Goal: Task Accomplishment & Management: Complete application form

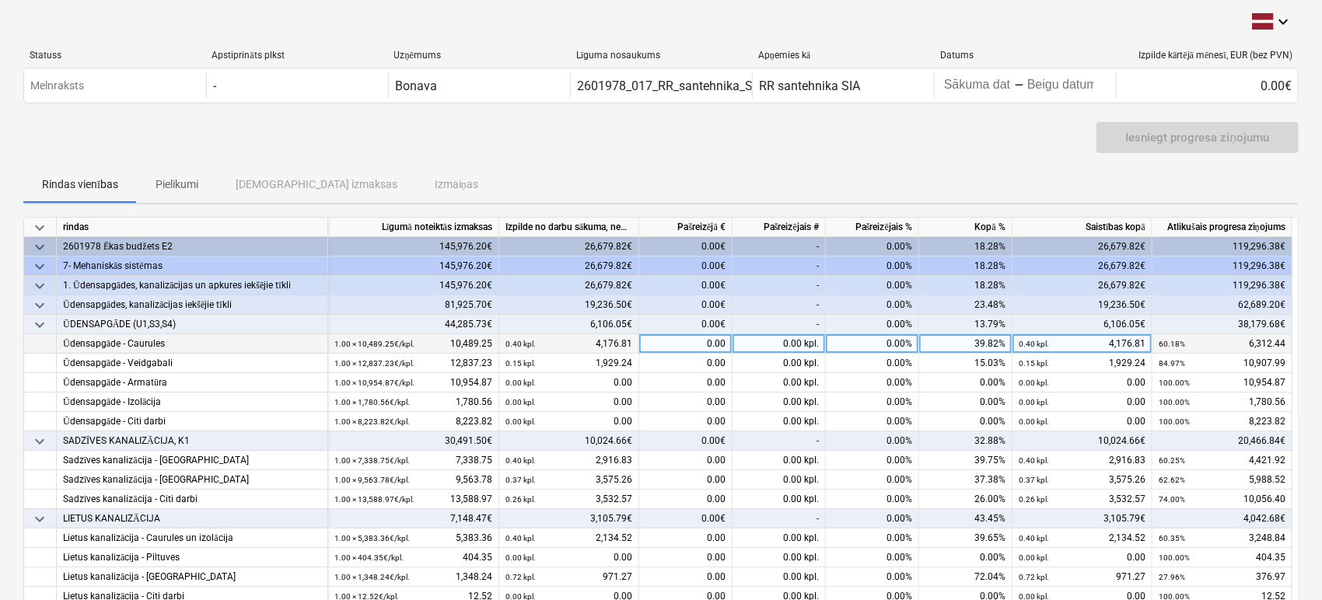
click at [702, 345] on div "0.00" at bounding box center [685, 343] width 93 height 19
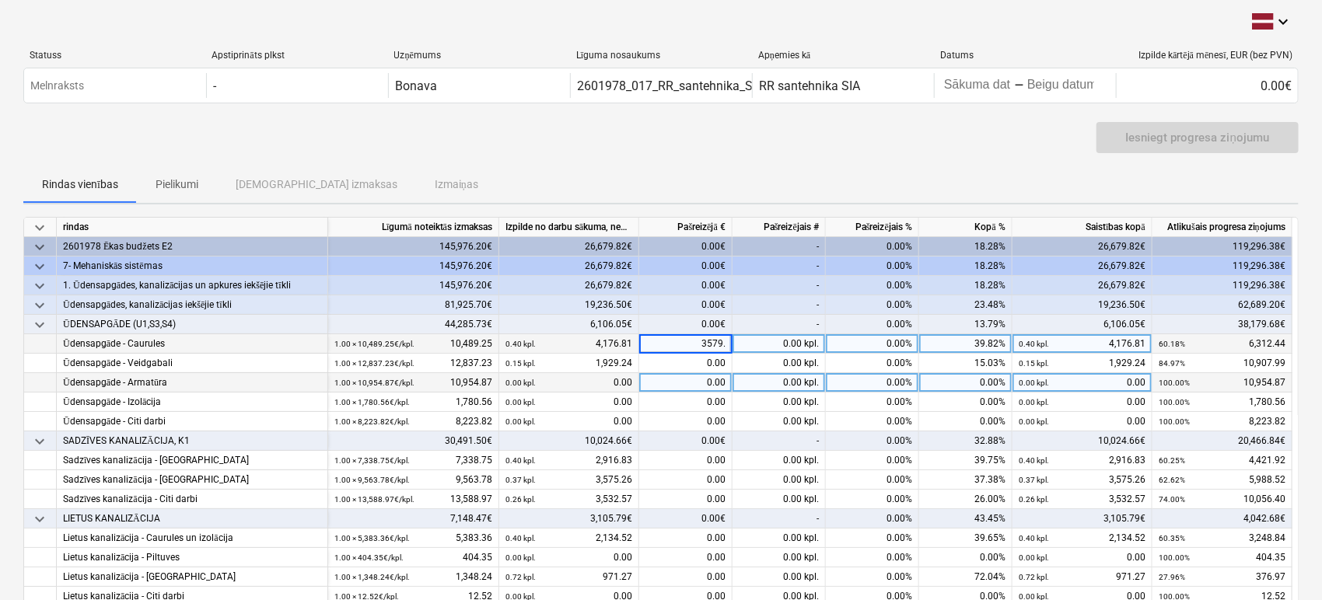
type input "3579.2"
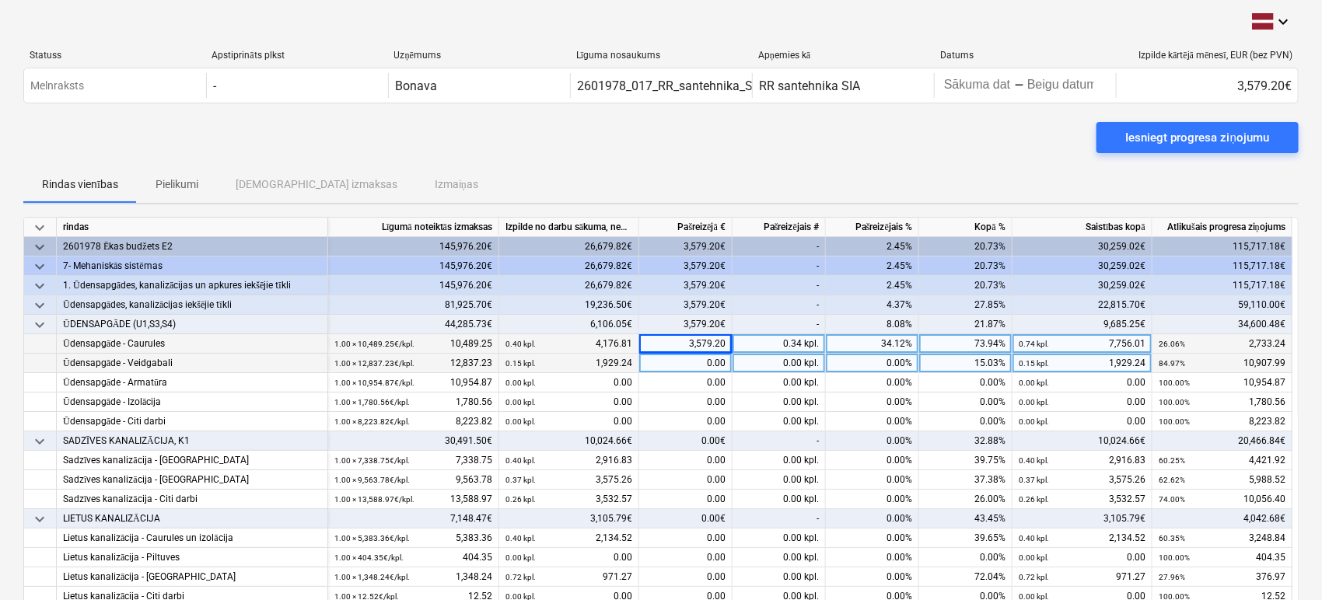
click at [716, 365] on div "0.00" at bounding box center [685, 363] width 93 height 19
type input "2363.38"
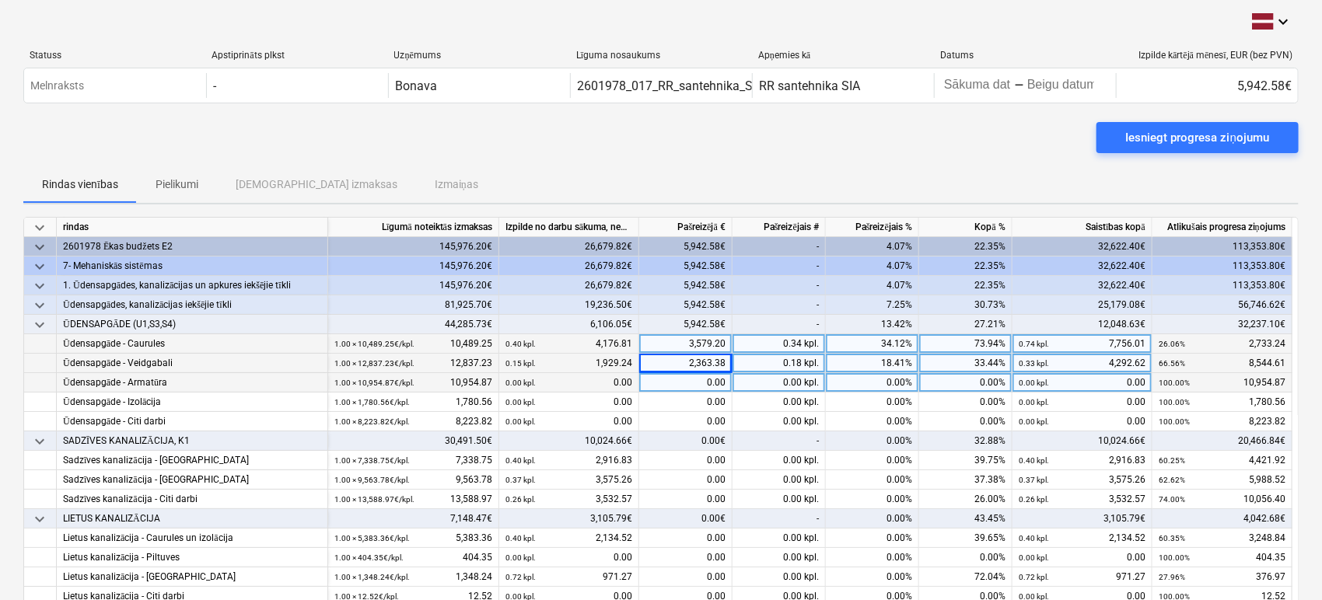
click at [666, 390] on div "0.00" at bounding box center [685, 382] width 93 height 19
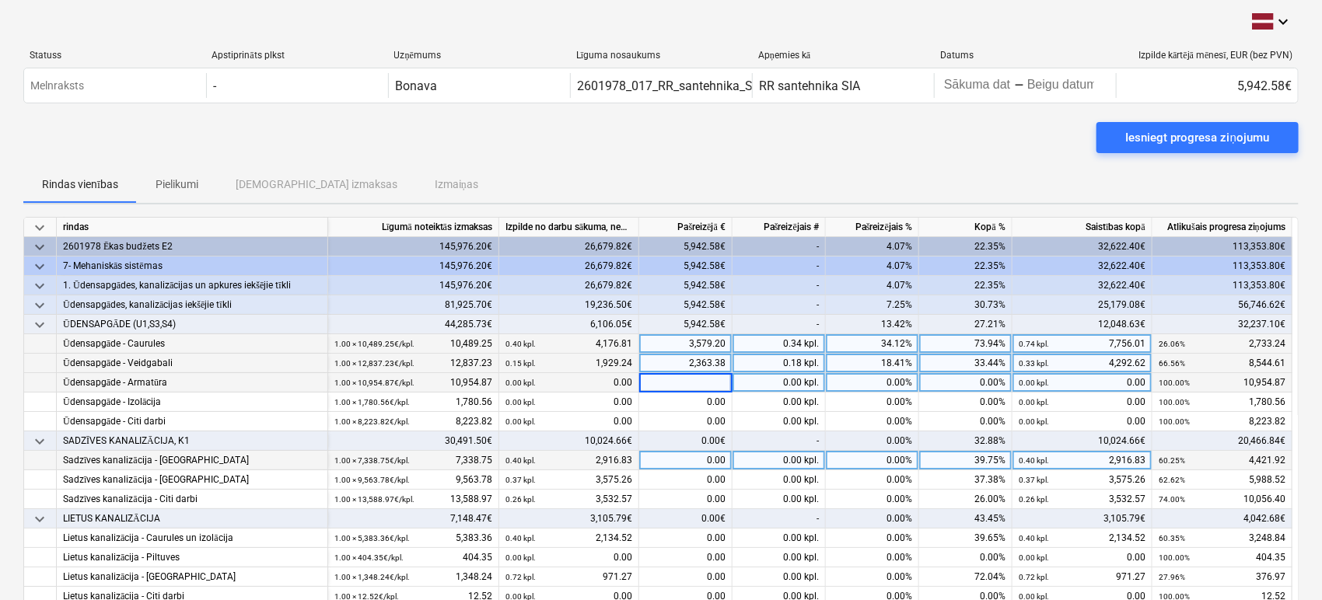
click at [659, 458] on div "0.00" at bounding box center [685, 460] width 93 height 19
type input "2556.69"
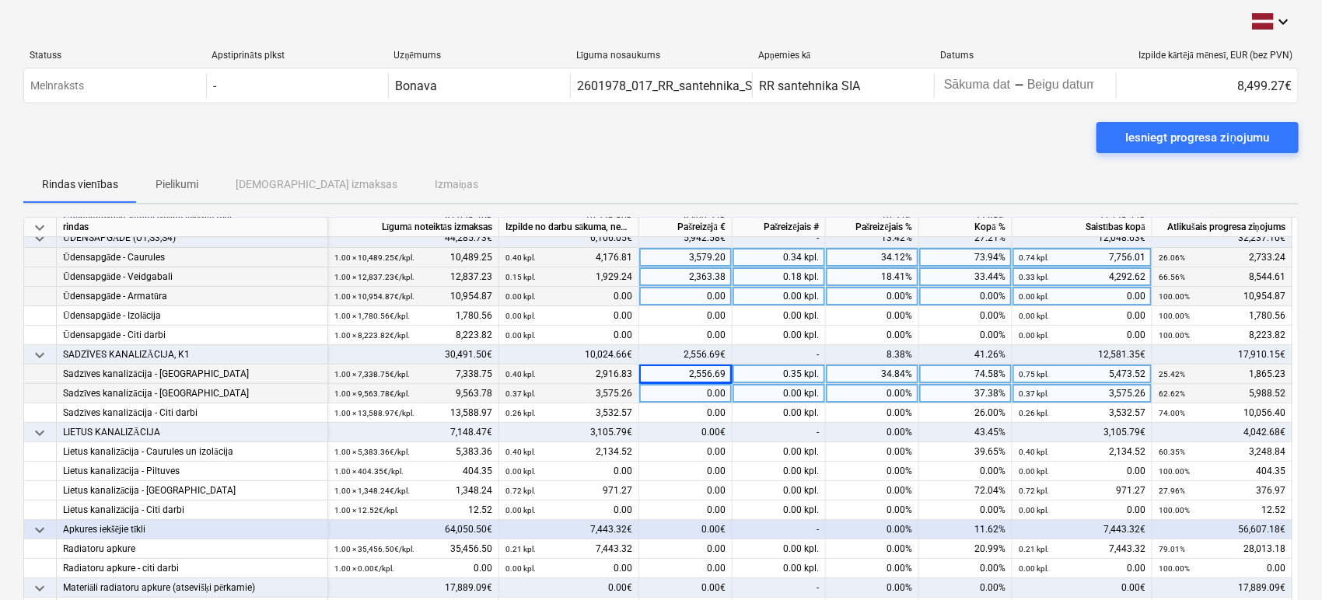
click at [699, 384] on div "0.00" at bounding box center [685, 393] width 93 height 19
type input "3424.82"
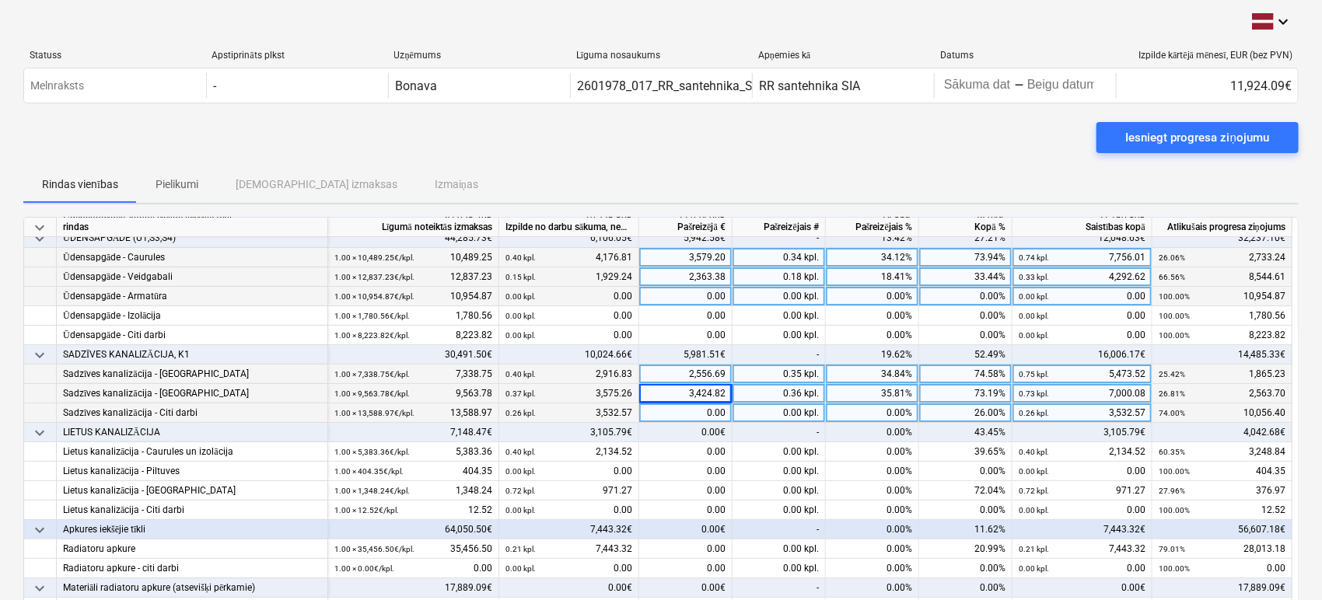
click at [686, 415] on div "0.00" at bounding box center [685, 413] width 93 height 19
type input "2898.11"
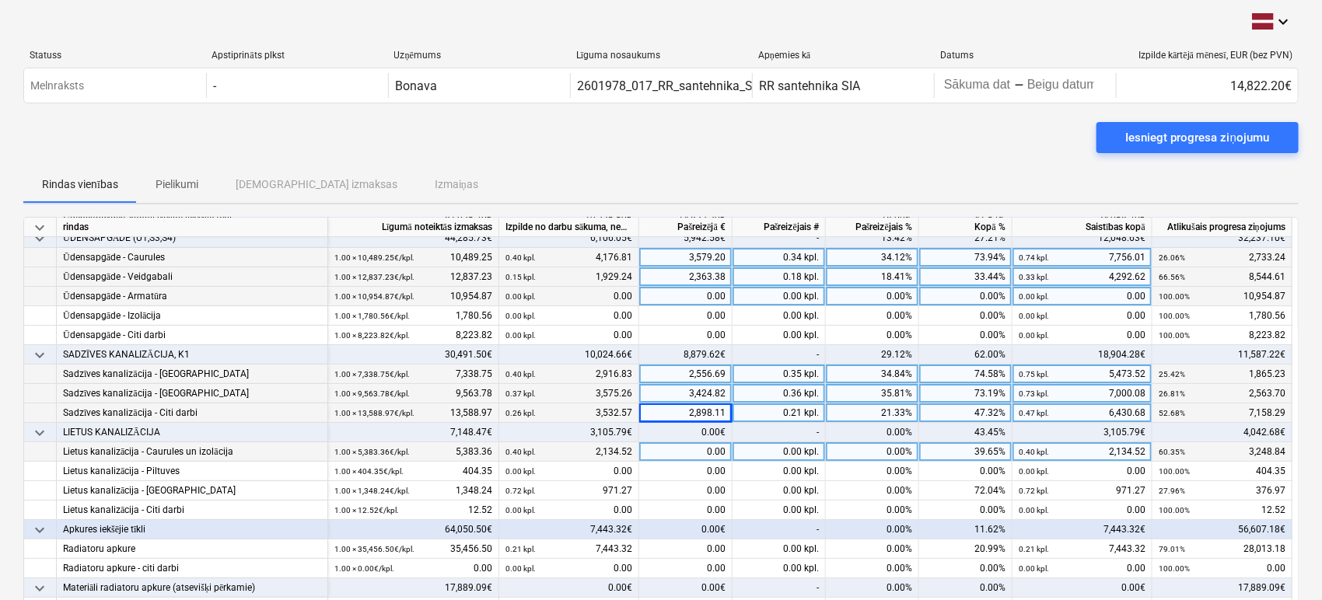
click at [708, 456] on div "0.00" at bounding box center [685, 451] width 93 height 19
type input "2134.52"
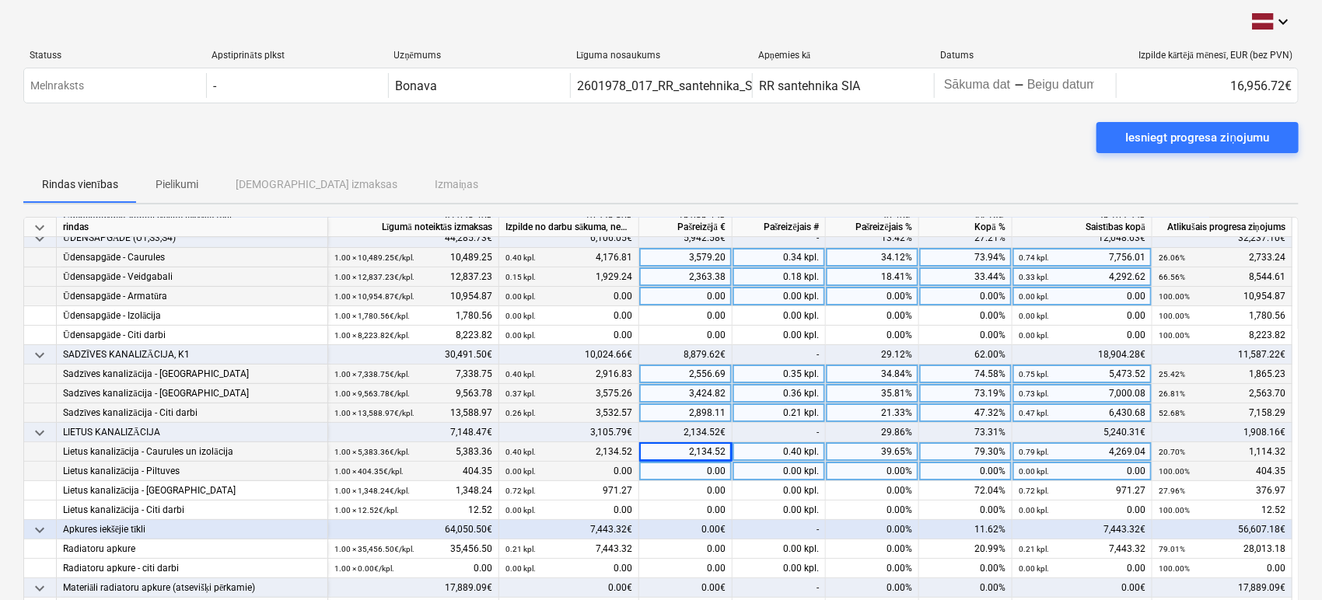
click at [709, 465] on div "0.00" at bounding box center [685, 471] width 93 height 19
type input "355.54"
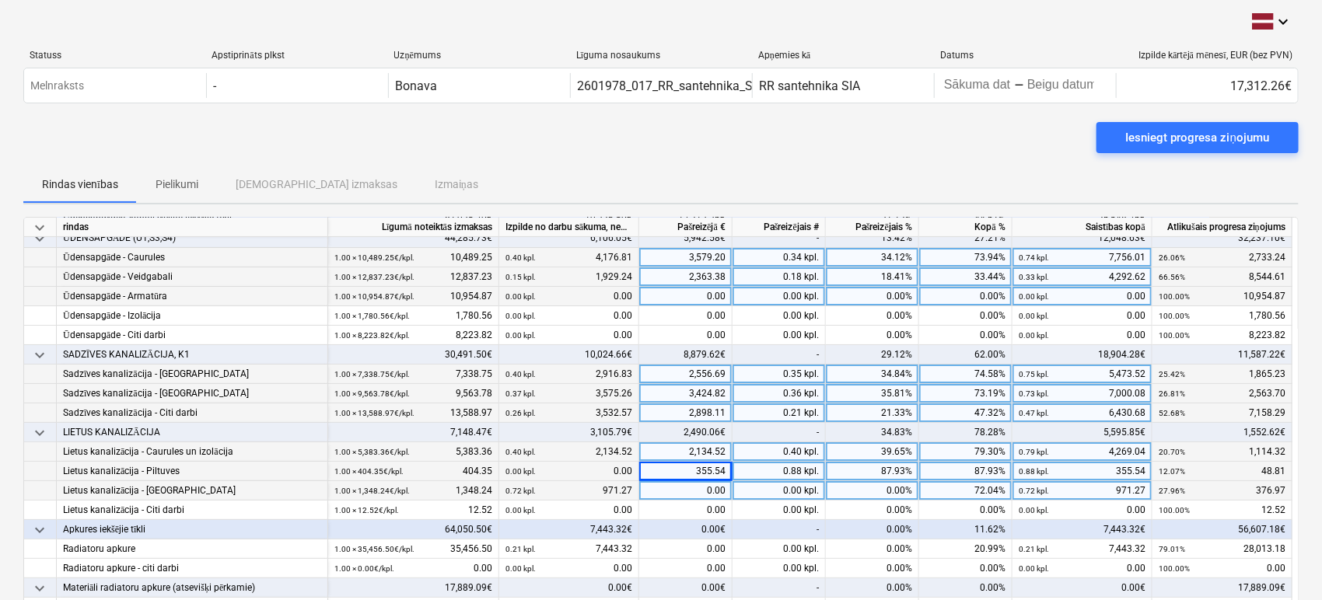
click at [706, 484] on div "0.00" at bounding box center [685, 490] width 93 height 19
type input "376.97"
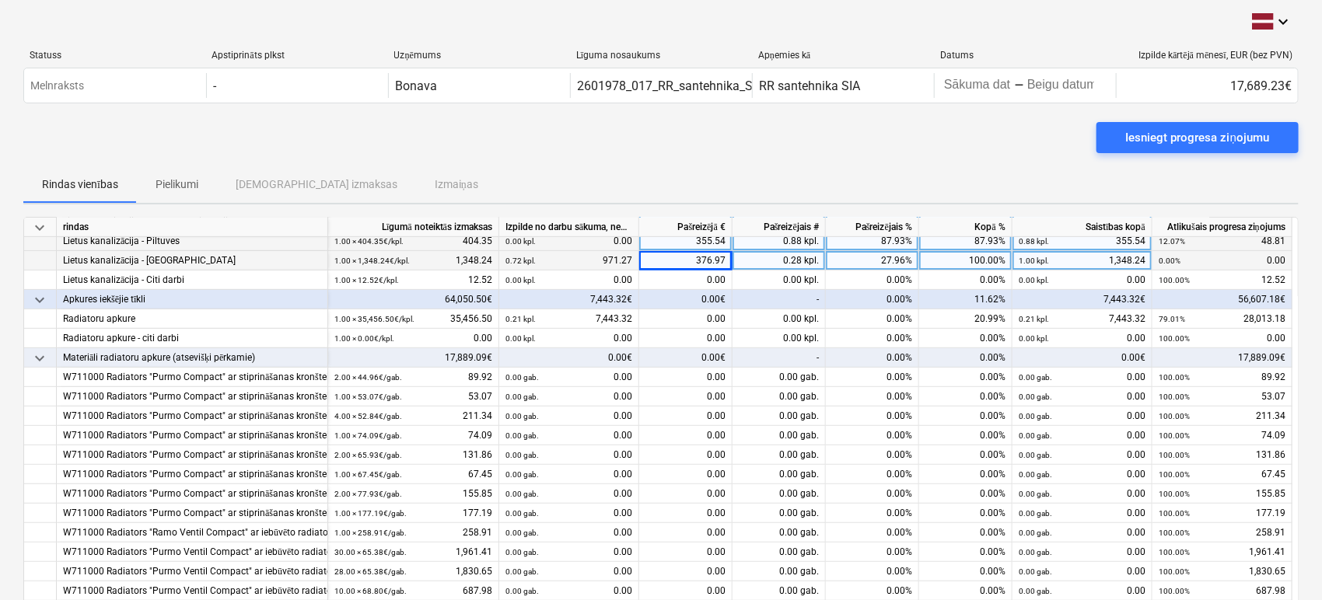
scroll to position [345, 0]
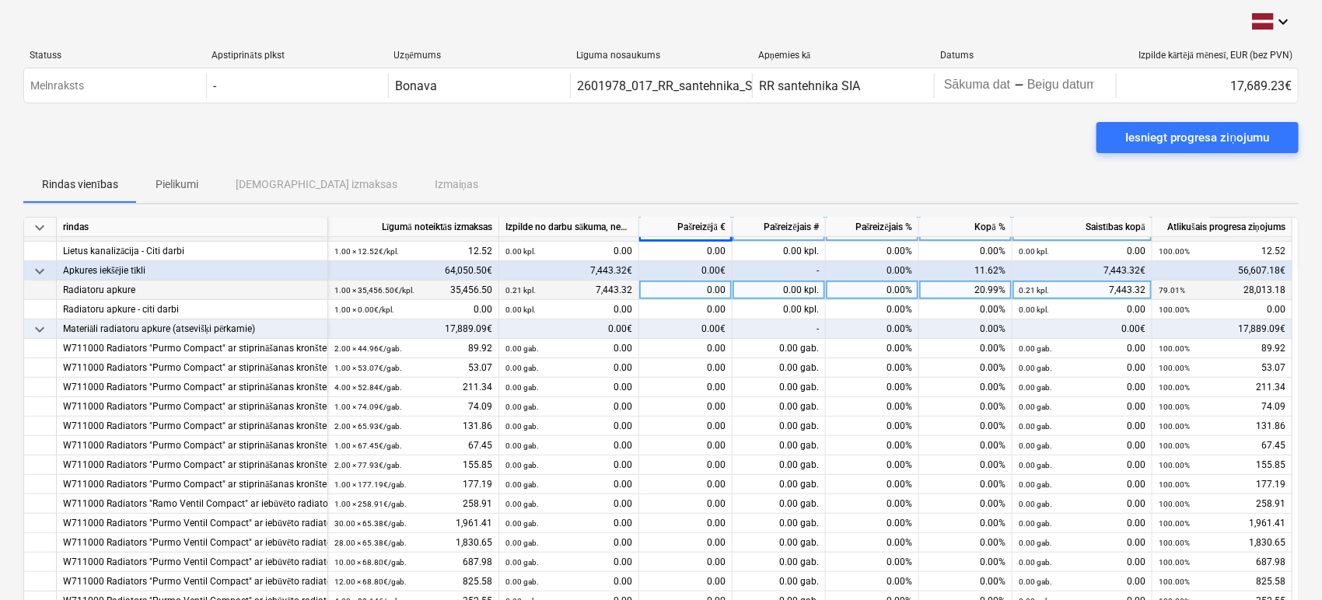
click at [693, 285] on div "0.00" at bounding box center [685, 290] width 93 height 19
click at [713, 291] on div "0.00" at bounding box center [685, 290] width 93 height 19
type input "7575.96"
click at [639, 142] on div "Iesniegt progresa ziņojumu" at bounding box center [660, 144] width 1275 height 44
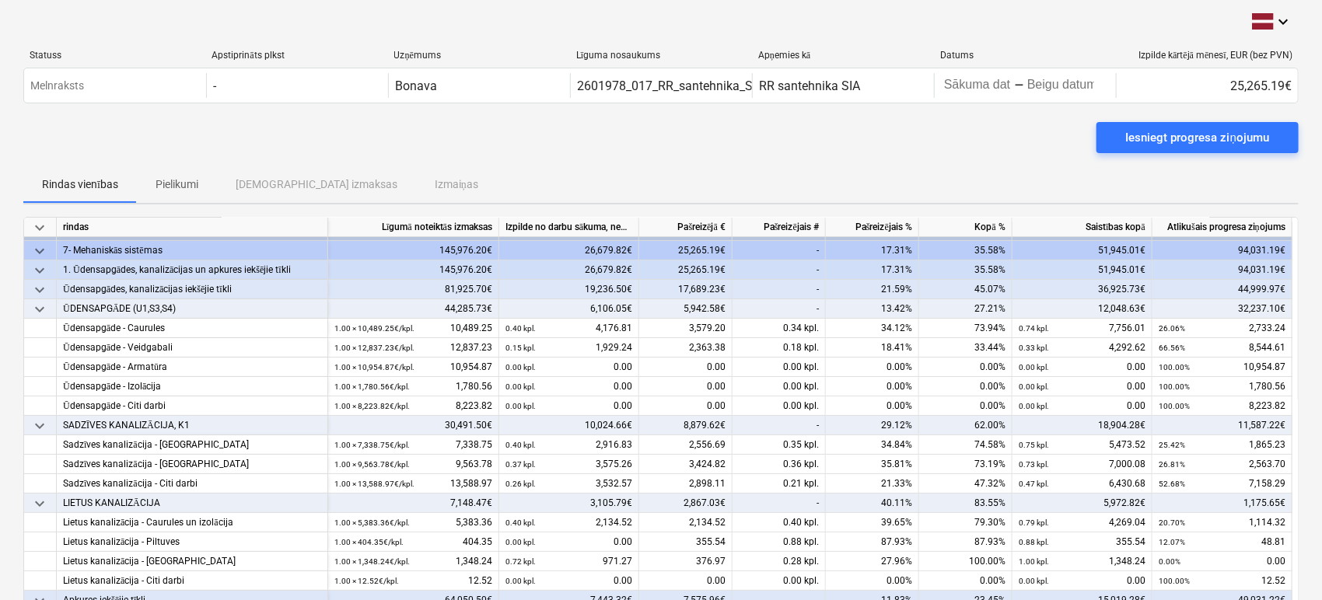
scroll to position [0, 0]
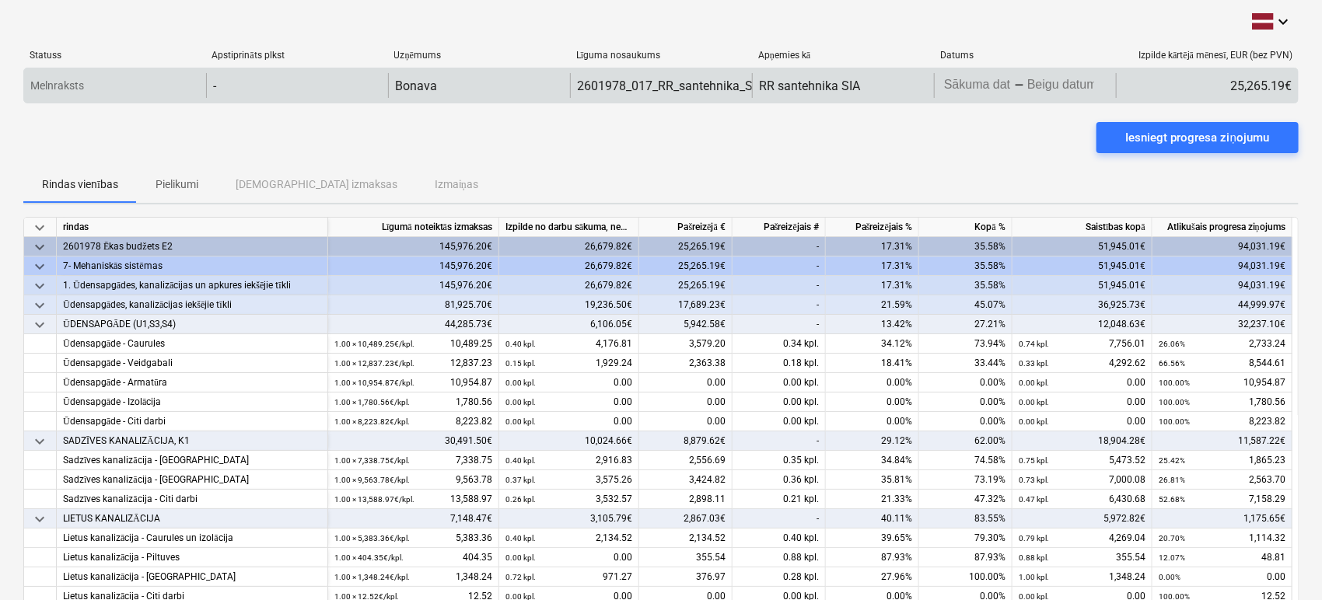
click at [1024, 82] on body "keyboard_arrow_down Statuss Apstiprināts plkst Uzņēmums Līguma nosaukums Apņemi…" at bounding box center [661, 300] width 1322 height 600
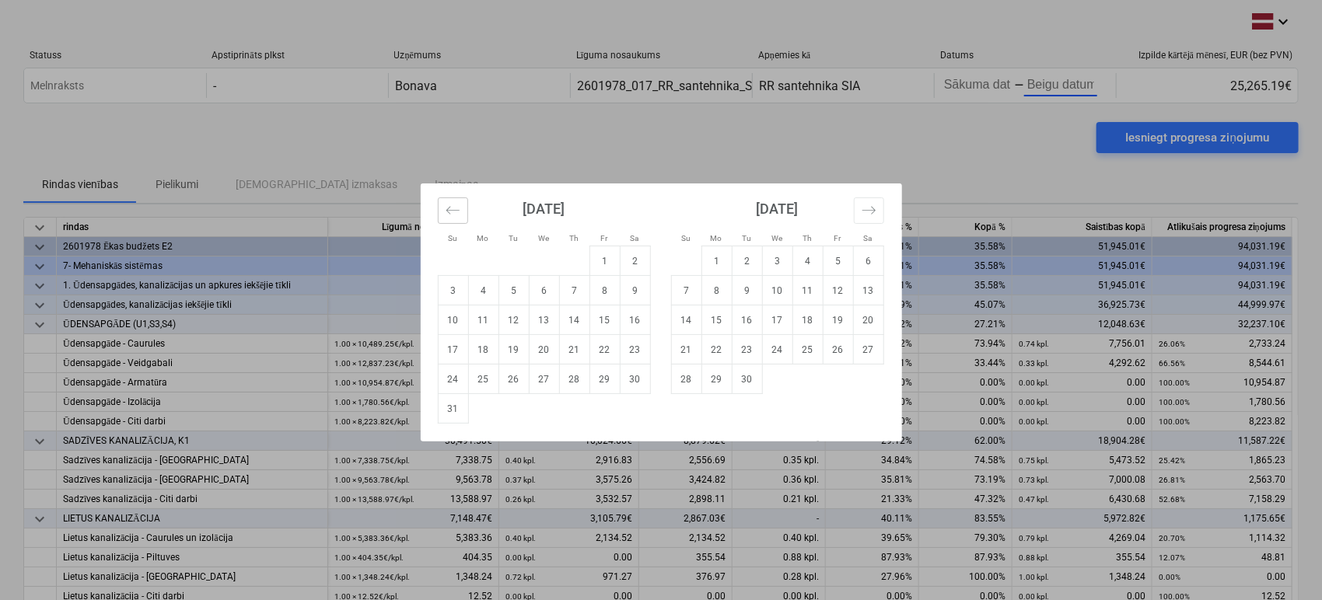
click at [457, 216] on icon "Move backward to switch to the previous month." at bounding box center [453, 210] width 15 height 15
click at [574, 351] on td "24" at bounding box center [574, 350] width 30 height 30
type input "[DATE]"
click at [690, 404] on td "31" at bounding box center [686, 409] width 30 height 30
type input "[DATE]"
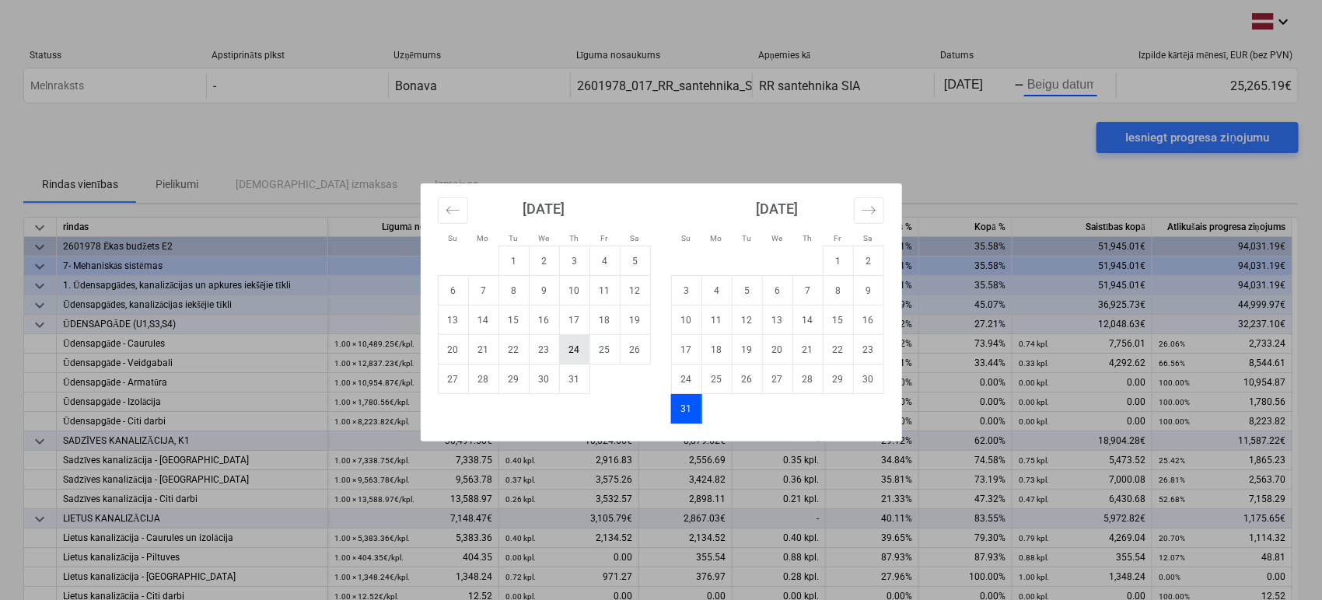
click at [576, 351] on td "24" at bounding box center [574, 350] width 30 height 30
type input "[DATE]"
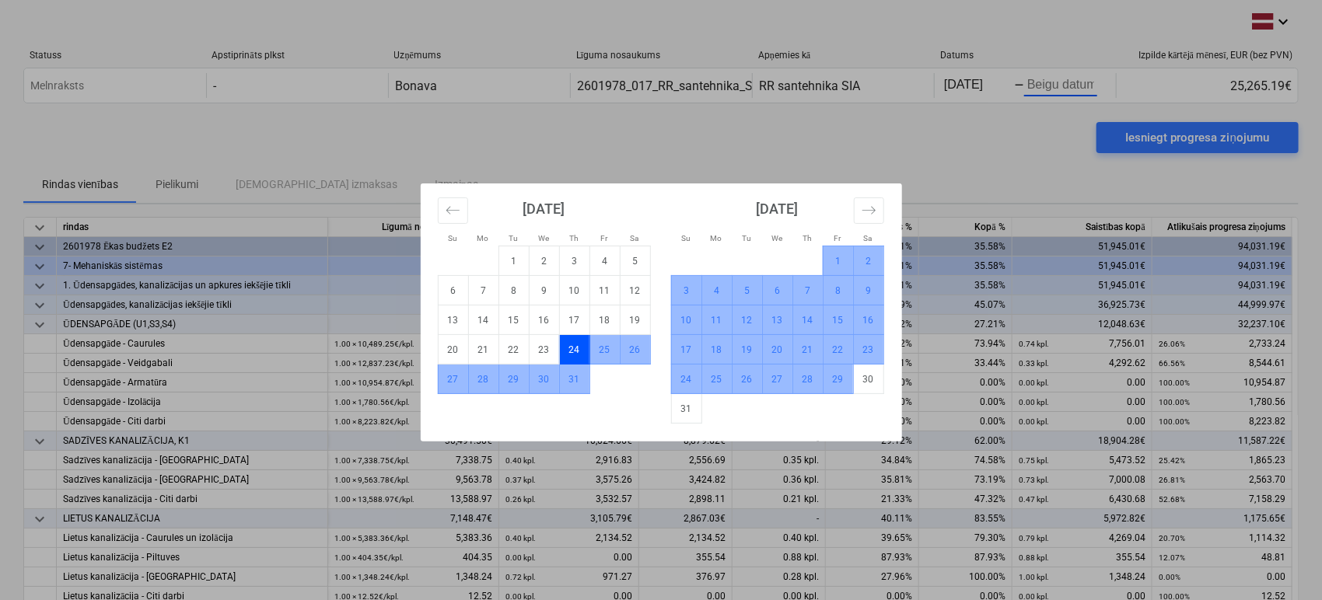
click at [835, 383] on td "29" at bounding box center [838, 380] width 30 height 30
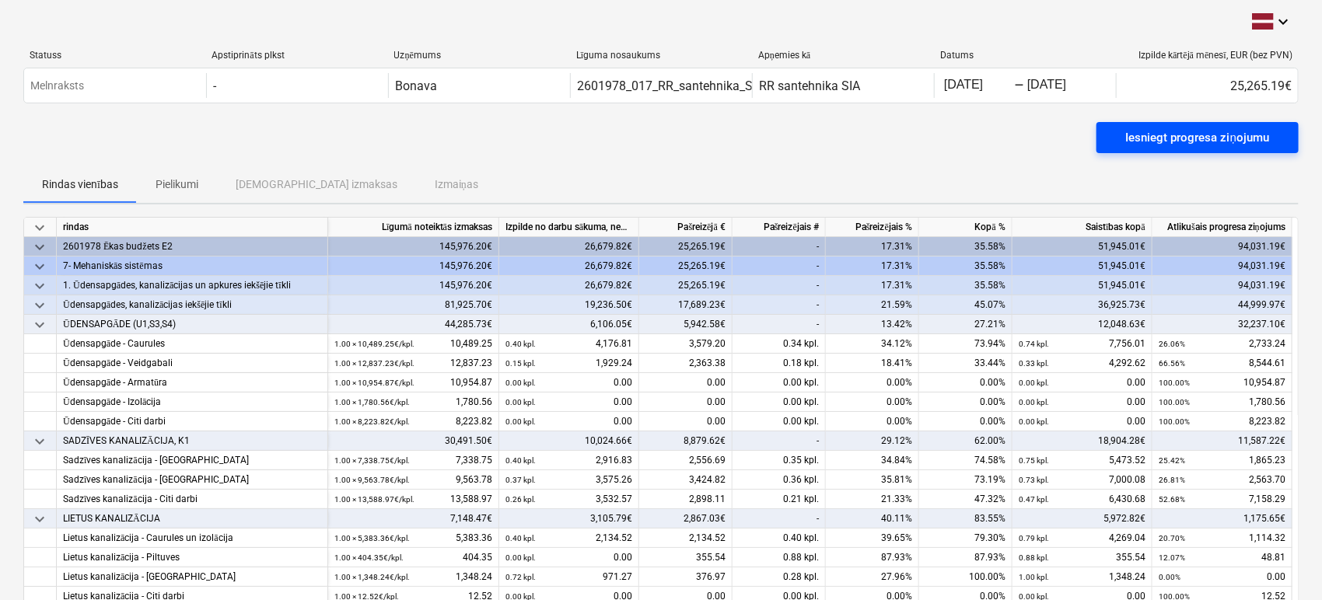
click at [1160, 134] on div "Iesniegt progresa ziņojumu" at bounding box center [1197, 138] width 143 height 20
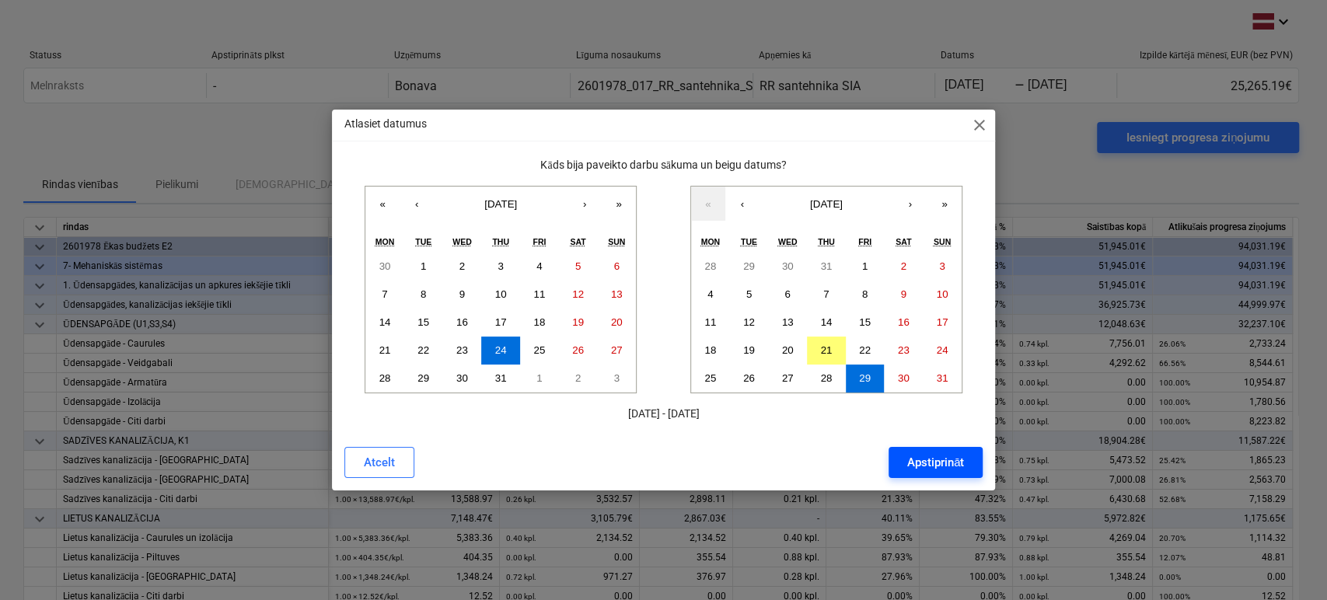
click at [919, 467] on div "Apstiprināt" at bounding box center [935, 463] width 57 height 20
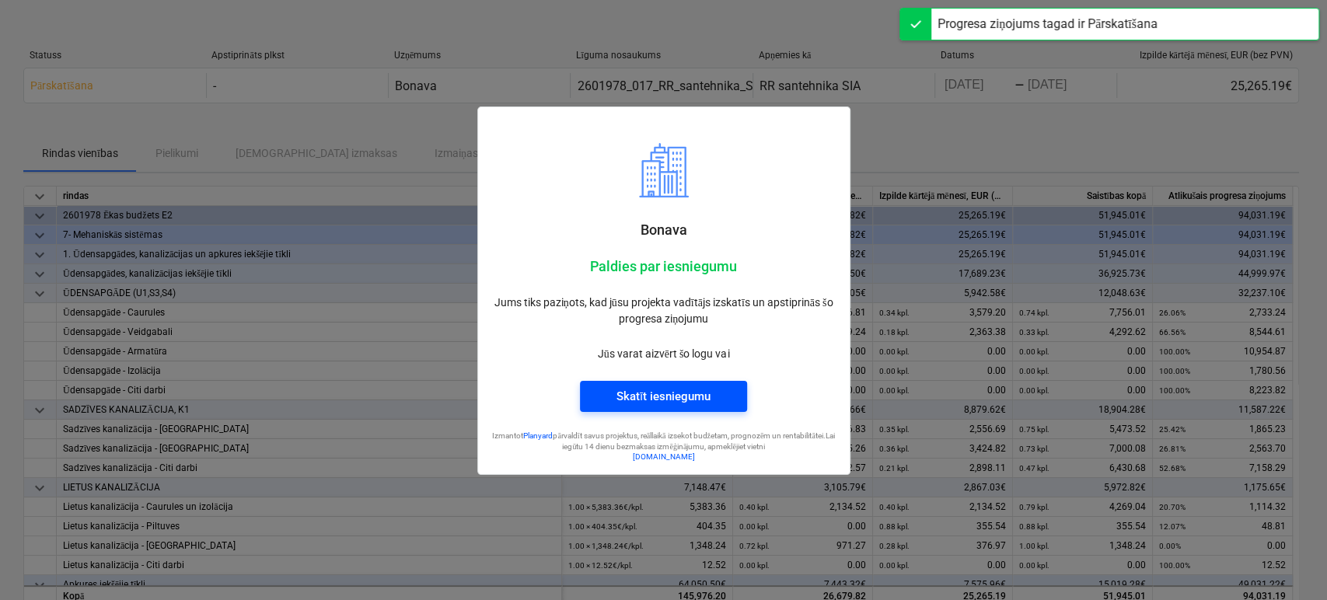
click at [698, 403] on div "Skatīt iesniegumu" at bounding box center [664, 396] width 94 height 20
